Goal: Transaction & Acquisition: Purchase product/service

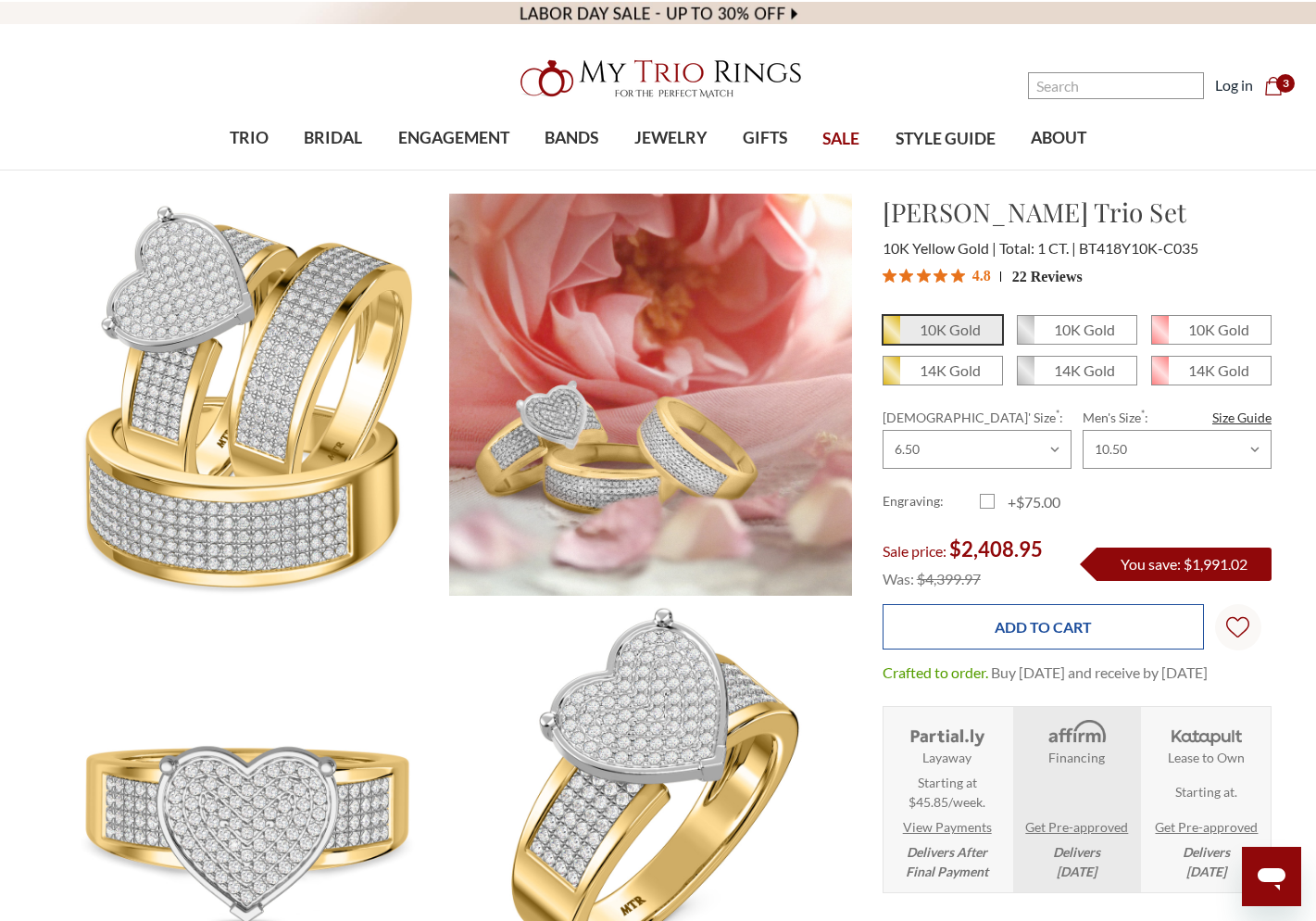
click at [1040, 639] on input "Add to Cart" at bounding box center [1042, 627] width 321 height 45
type input "Add to Cart"
